Goal: Information Seeking & Learning: Find specific fact

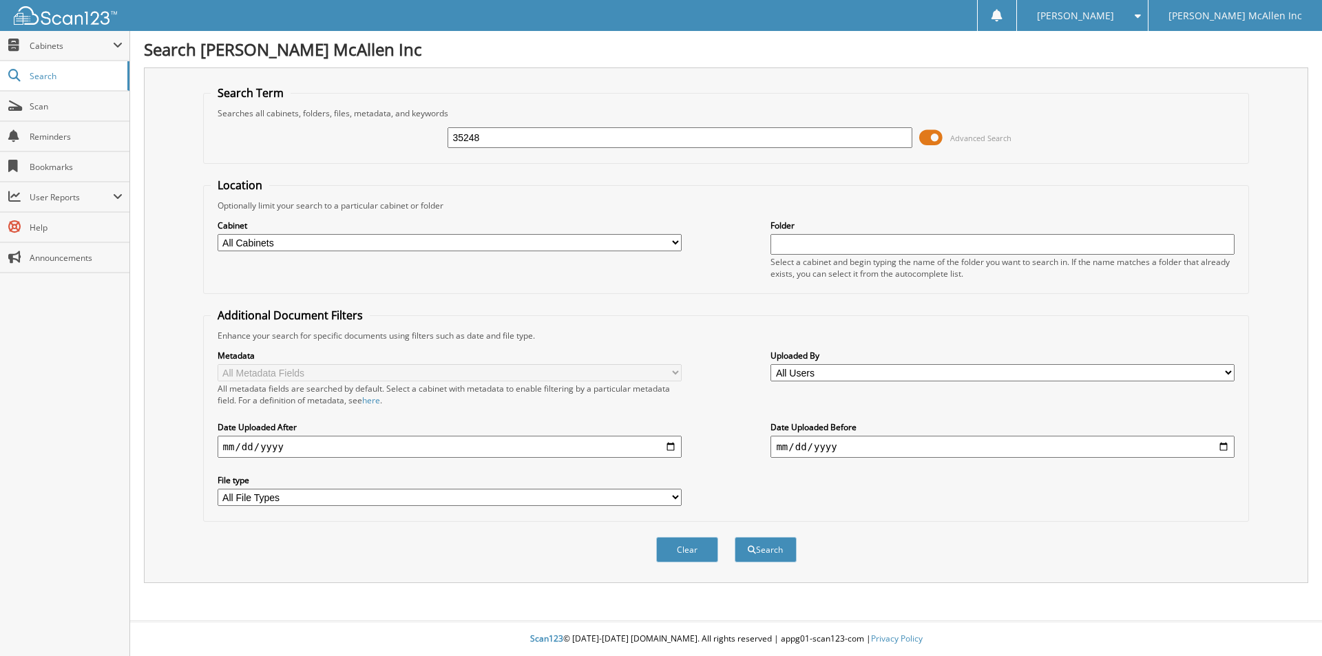
type input "35248"
click at [735, 537] on button "Search" at bounding box center [766, 549] width 62 height 25
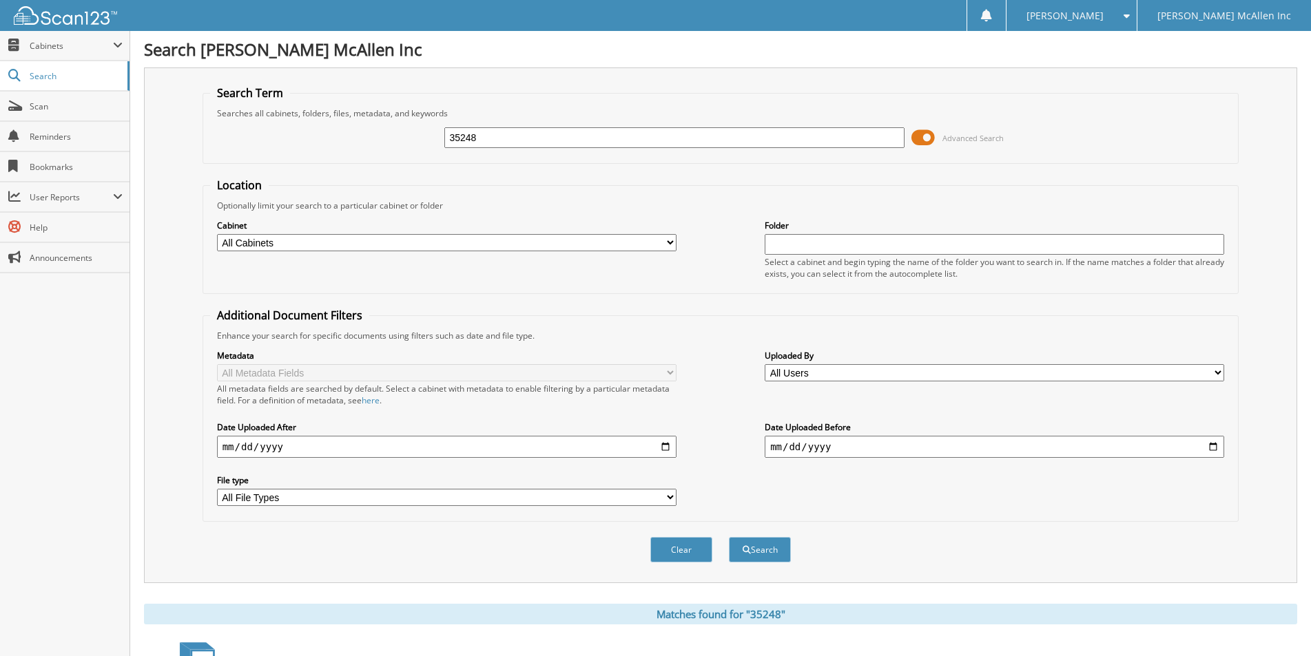
click at [547, 138] on input "35248" at bounding box center [673, 137] width 459 height 21
type input "NRA39748"
click at [729, 537] on button "Search" at bounding box center [760, 549] width 62 height 25
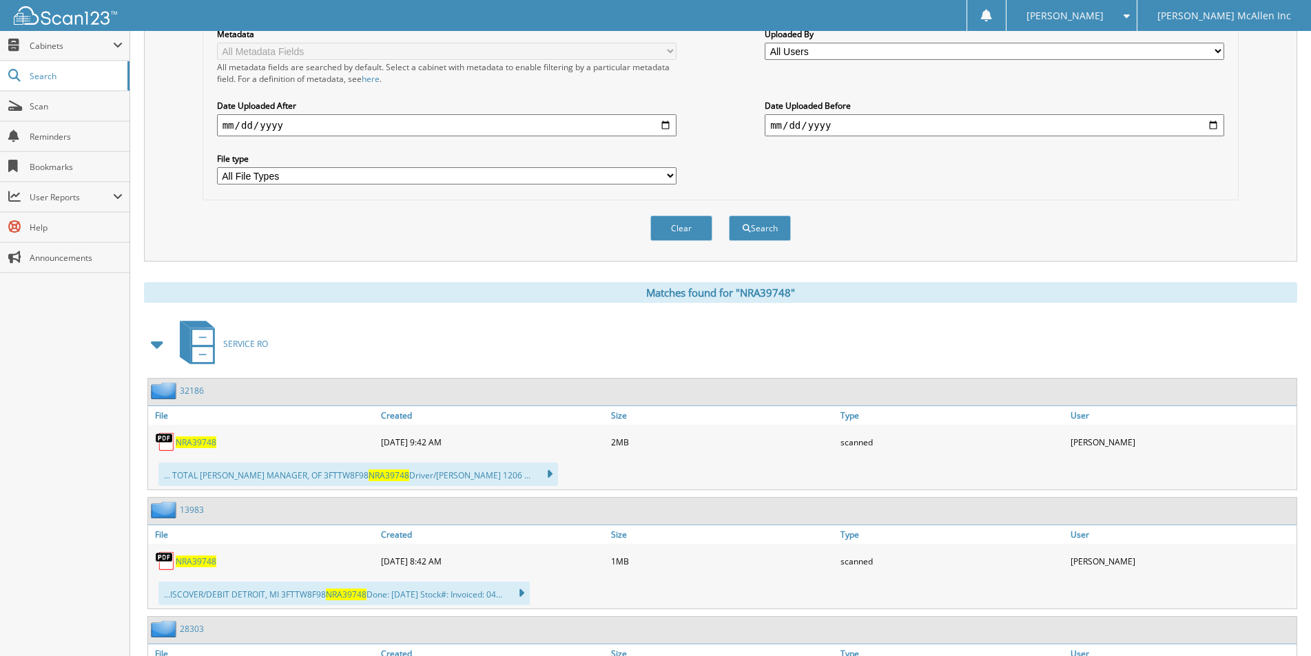
scroll to position [390, 0]
